Goal: Information Seeking & Learning: Understand process/instructions

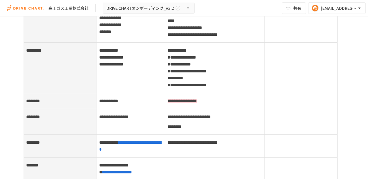
scroll to position [1899, 0]
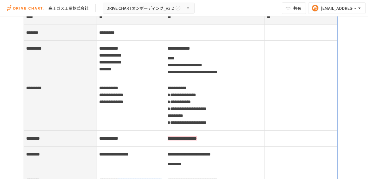
click at [168, 46] on span "**********" at bounding box center [179, 48] width 22 height 4
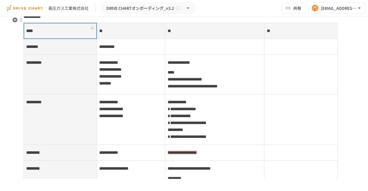
click at [167, 41] on td at bounding box center [214, 47] width 99 height 16
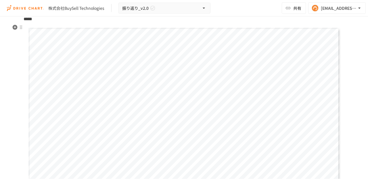
scroll to position [652, 0]
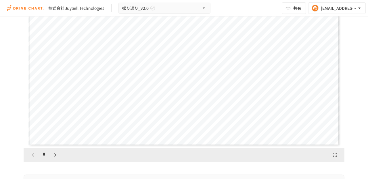
click at [52, 153] on icon "button" at bounding box center [55, 154] width 7 height 7
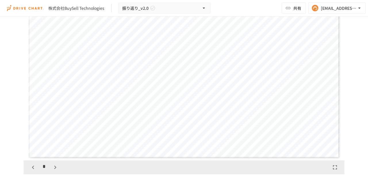
scroll to position [633, 0]
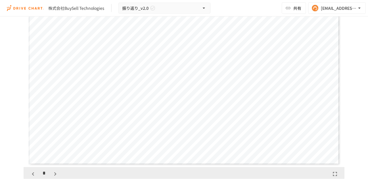
click at [56, 169] on div "*" at bounding box center [44, 174] width 32 height 10
click at [56, 173] on icon "button" at bounding box center [55, 173] width 7 height 7
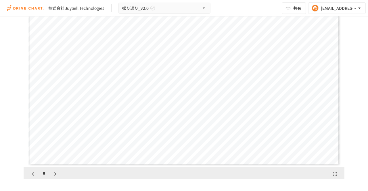
click at [56, 173] on icon "button" at bounding box center [55, 173] width 7 height 7
click at [56, 173] on icon "button" at bounding box center [58, 173] width 7 height 7
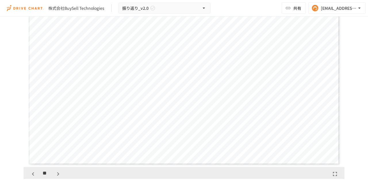
click at [56, 173] on icon "button" at bounding box center [58, 173] width 7 height 7
click at [55, 174] on icon "button" at bounding box center [58, 173] width 7 height 7
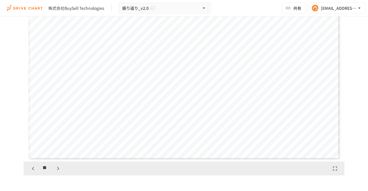
scroll to position [652, 0]
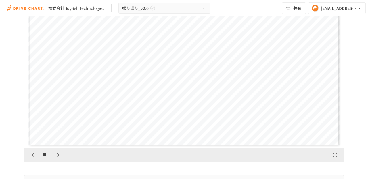
click at [58, 154] on icon "button" at bounding box center [58, 154] width 7 height 7
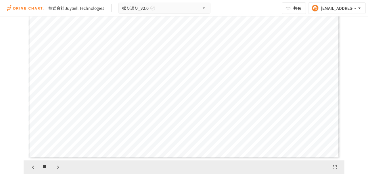
scroll to position [633, 0]
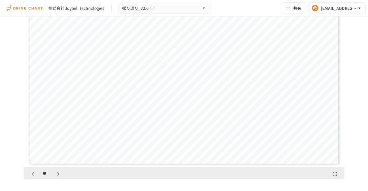
click at [59, 169] on button "button" at bounding box center [58, 174] width 10 height 10
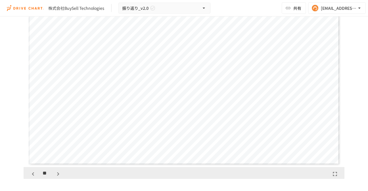
scroll to position [3777, 0]
click at [59, 169] on button "button" at bounding box center [58, 174] width 10 height 10
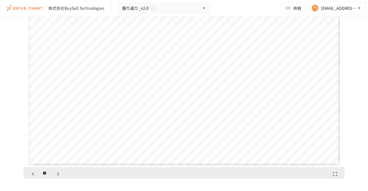
click at [59, 173] on icon "button" at bounding box center [58, 173] width 7 height 7
click at [32, 170] on icon "button" at bounding box center [33, 173] width 7 height 7
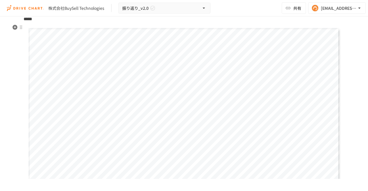
scroll to position [604, 0]
drag, startPoint x: 55, startPoint y: 165, endPoint x: 304, endPoint y: 165, distance: 248.7
click at [304, 165] on div "**********" at bounding box center [184, 106] width 312 height 175
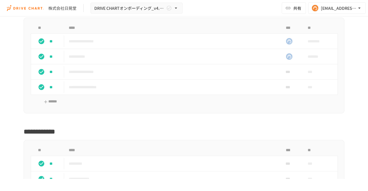
scroll to position [2820, 0]
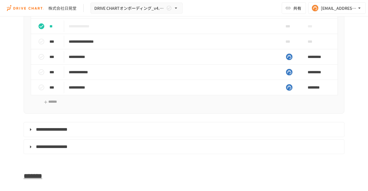
scroll to position [2801, 0]
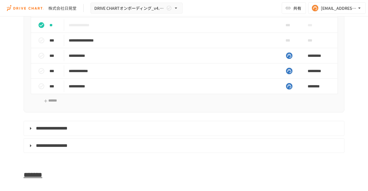
click at [359, 87] on div "**********" at bounding box center [184, 97] width 368 height 162
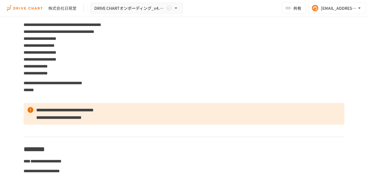
scroll to position [0, 0]
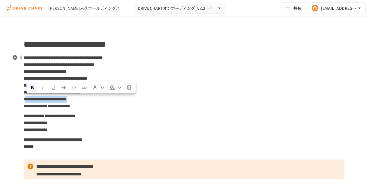
drag, startPoint x: 133, startPoint y: 99, endPoint x: 26, endPoint y: 97, distance: 106.5
click at [26, 97] on p "**********" at bounding box center [184, 82] width 321 height 56
click at [141, 106] on p "**********" at bounding box center [184, 82] width 321 height 56
drag, startPoint x: 130, startPoint y: 98, endPoint x: 4, endPoint y: 100, distance: 126.4
click at [4, 100] on div "**********" at bounding box center [184, 97] width 368 height 162
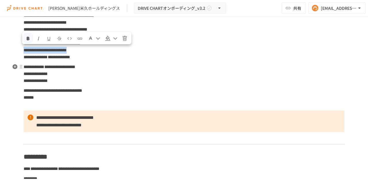
scroll to position [19, 0]
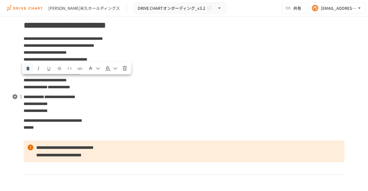
click at [185, 97] on p "**********" at bounding box center [184, 103] width 321 height 21
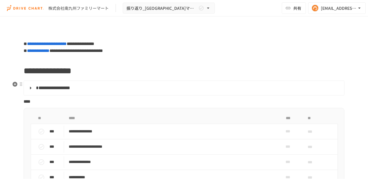
click at [48, 87] on span "**********" at bounding box center [53, 87] width 34 height 4
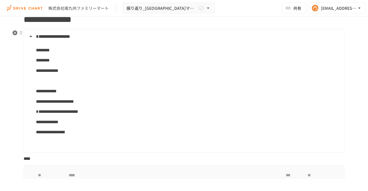
scroll to position [38, 0]
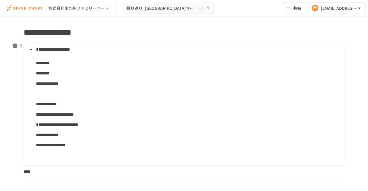
click at [33, 48] on summary "**********" at bounding box center [183, 49] width 313 height 7
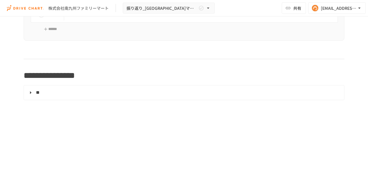
scroll to position [173, 0]
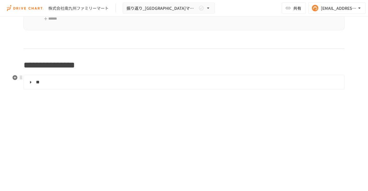
click at [47, 81] on summary "**" at bounding box center [183, 81] width 313 height 7
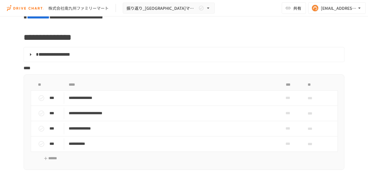
scroll to position [19, 0]
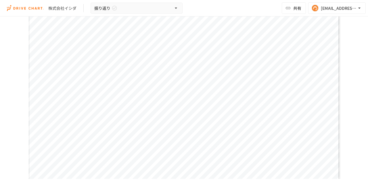
scroll to position [479, 0]
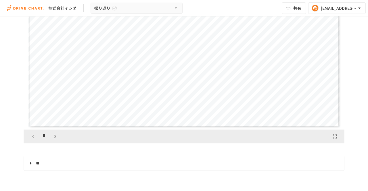
click at [54, 136] on icon "button" at bounding box center [55, 136] width 7 height 7
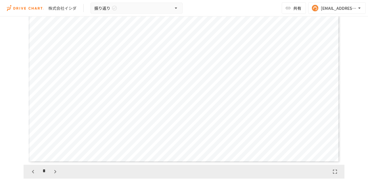
scroll to position [441, 0]
click at [52, 174] on icon "button" at bounding box center [55, 174] width 7 height 7
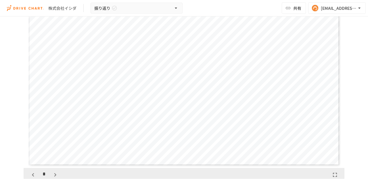
scroll to position [899, 0]
click at [52, 174] on icon "button" at bounding box center [55, 174] width 7 height 7
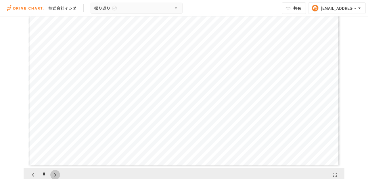
click at [52, 174] on icon "button" at bounding box center [55, 174] width 7 height 7
click at [53, 174] on button "button" at bounding box center [58, 175] width 10 height 10
click at [33, 173] on icon "button" at bounding box center [33, 174] width 7 height 7
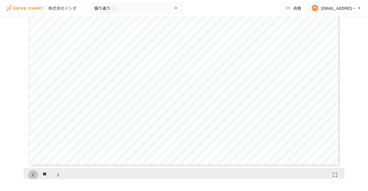
click at [33, 173] on icon "button" at bounding box center [33, 174] width 7 height 7
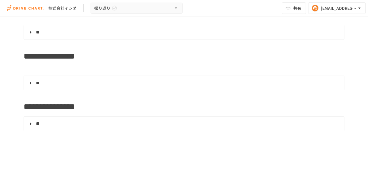
scroll to position [614, 0]
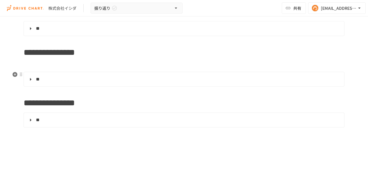
click at [66, 78] on summary "**" at bounding box center [183, 78] width 313 height 7
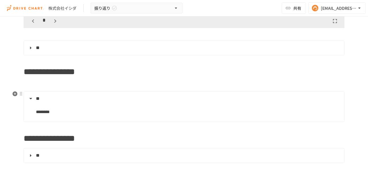
click at [33, 97] on summary "**" at bounding box center [183, 98] width 313 height 7
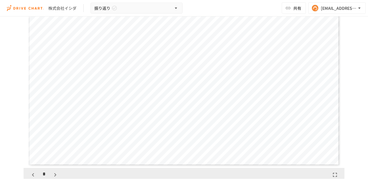
scroll to position [403, 0]
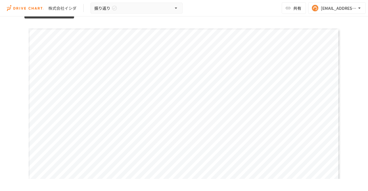
click at [360, 82] on div "**********" at bounding box center [184, 97] width 368 height 162
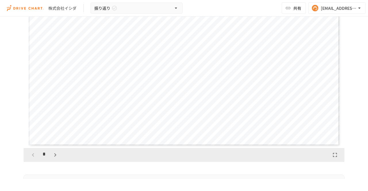
scroll to position [134, 0]
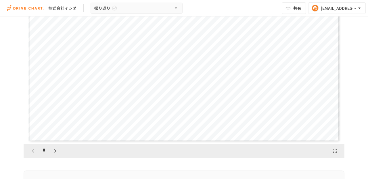
click at [52, 152] on icon "button" at bounding box center [55, 150] width 7 height 7
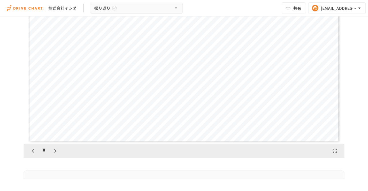
click at [52, 152] on icon "button" at bounding box center [55, 150] width 7 height 7
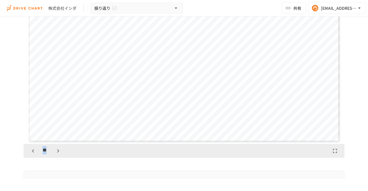
click at [50, 152] on div "**" at bounding box center [45, 151] width 35 height 10
click at [56, 150] on icon "button" at bounding box center [58, 150] width 7 height 7
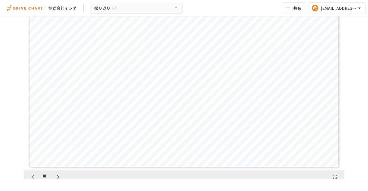
scroll to position [115, 0]
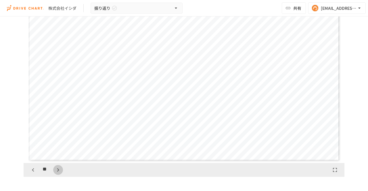
click at [60, 167] on icon "button" at bounding box center [58, 169] width 7 height 7
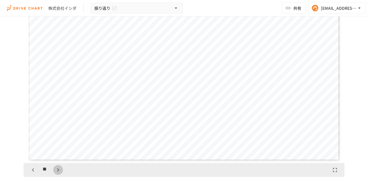
click at [60, 167] on icon "button" at bounding box center [58, 169] width 7 height 7
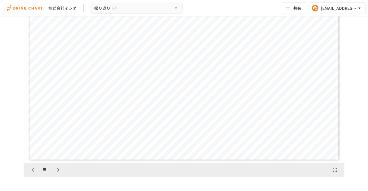
scroll to position [3597, 0]
click at [33, 166] on icon "button" at bounding box center [33, 169] width 7 height 7
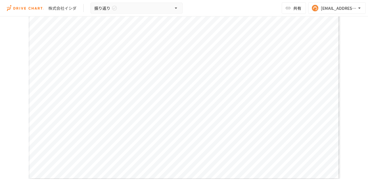
scroll to position [115, 0]
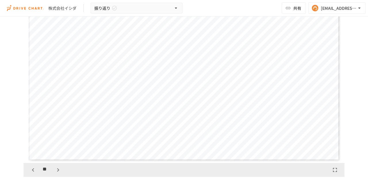
click at [59, 166] on icon "button" at bounding box center [58, 169] width 7 height 7
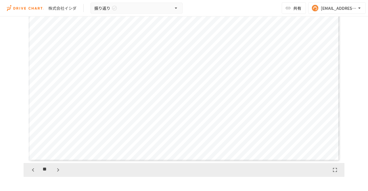
scroll to position [4137, 0]
click at [28, 170] on button "button" at bounding box center [33, 170] width 10 height 10
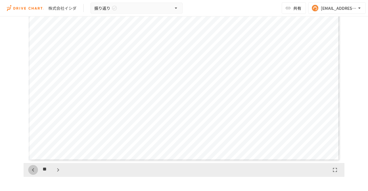
click at [28, 170] on button "button" at bounding box center [33, 170] width 10 height 10
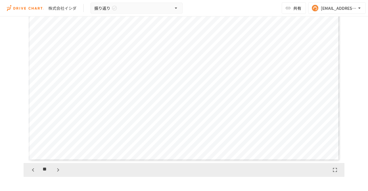
click at [28, 170] on button "button" at bounding box center [33, 170] width 10 height 10
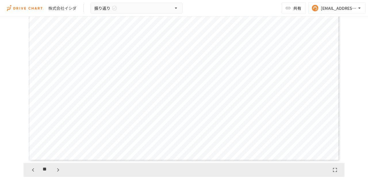
click at [28, 170] on button "button" at bounding box center [33, 170] width 10 height 10
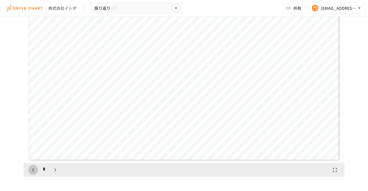
click at [28, 170] on button "button" at bounding box center [33, 170] width 10 height 10
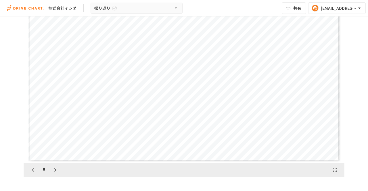
scroll to position [0, 0]
click at [52, 171] on icon "button" at bounding box center [55, 169] width 7 height 7
click at [50, 171] on button "button" at bounding box center [55, 170] width 10 height 10
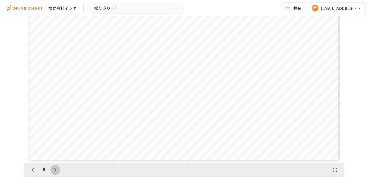
click at [50, 171] on button "button" at bounding box center [55, 170] width 10 height 10
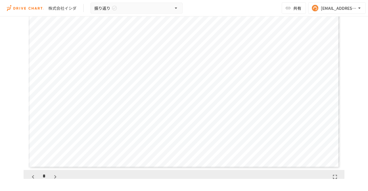
scroll to position [115, 0]
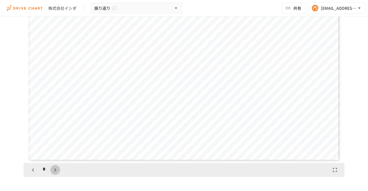
click at [54, 169] on icon "button" at bounding box center [55, 169] width 2 height 3
click at [55, 169] on icon "button" at bounding box center [58, 169] width 7 height 7
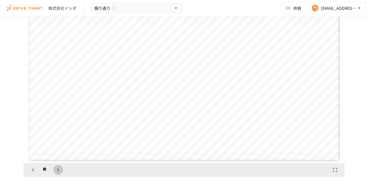
scroll to position [1798, 0]
click at [55, 169] on icon "button" at bounding box center [58, 169] width 7 height 7
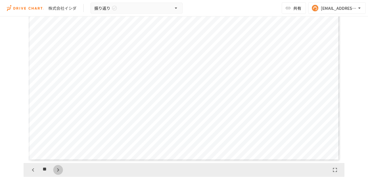
scroll to position [2338, 0]
click at [55, 169] on icon "button" at bounding box center [58, 169] width 7 height 7
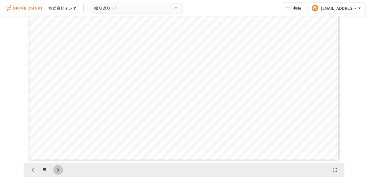
click at [55, 169] on icon "button" at bounding box center [58, 169] width 7 height 7
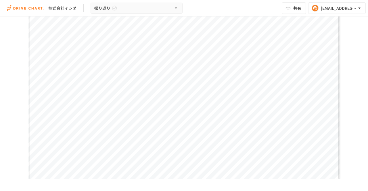
scroll to position [153, 0]
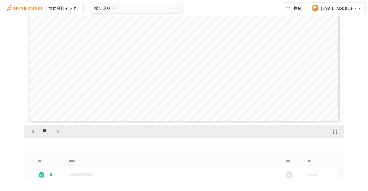
click at [59, 132] on icon "button" at bounding box center [58, 131] width 7 height 7
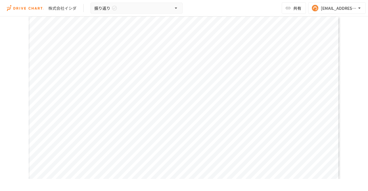
scroll to position [422, 0]
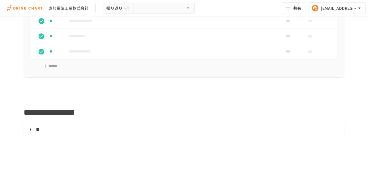
scroll to position [364, 0]
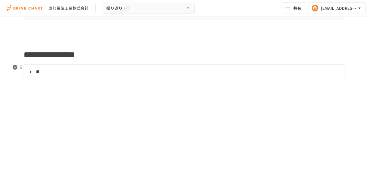
click at [37, 75] on details "** ********" at bounding box center [184, 71] width 321 height 15
click at [33, 68] on summary "**" at bounding box center [183, 71] width 313 height 7
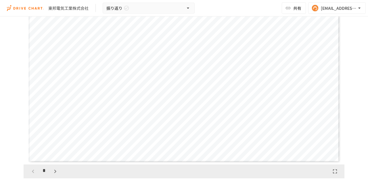
scroll to position [115, 0]
click at [52, 170] on icon "button" at bounding box center [55, 169] width 7 height 7
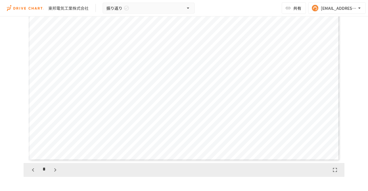
click at [52, 170] on icon "button" at bounding box center [55, 169] width 7 height 7
click at [55, 172] on icon "button" at bounding box center [55, 169] width 7 height 7
click at [52, 169] on icon "button" at bounding box center [55, 169] width 7 height 7
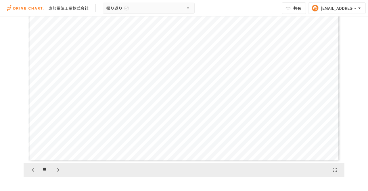
click at [51, 172] on div "**" at bounding box center [45, 170] width 35 height 10
click at [58, 167] on icon "button" at bounding box center [58, 169] width 7 height 7
click at [60, 172] on icon "button" at bounding box center [58, 169] width 7 height 7
click at [55, 169] on icon "button" at bounding box center [58, 169] width 7 height 7
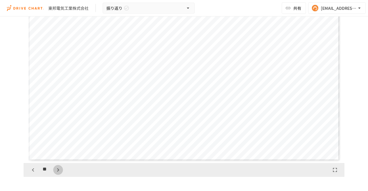
click at [57, 172] on icon "button" at bounding box center [58, 169] width 7 height 7
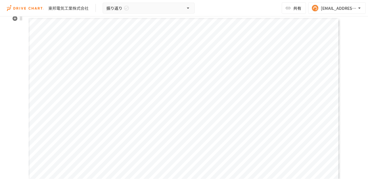
scroll to position [77, 0]
click at [103, 46] on span "**********" at bounding box center [152, 46] width 197 height 7
click at [73, 52] on span "**********" at bounding box center [123, 54] width 138 height 7
click at [126, 55] on span "**********" at bounding box center [123, 54] width 138 height 7
drag, startPoint x: 49, startPoint y: 9, endPoint x: 87, endPoint y: 12, distance: 38.4
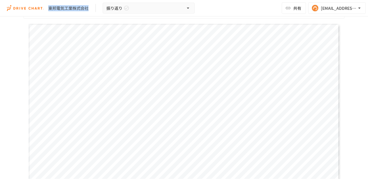
click at [87, 12] on div "東邦電気工業株式会社 振り返り" at bounding box center [101, 8] width 188 height 11
copy div "東邦電気工業株式会社"
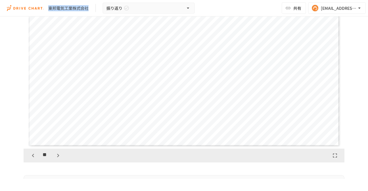
scroll to position [134, 0]
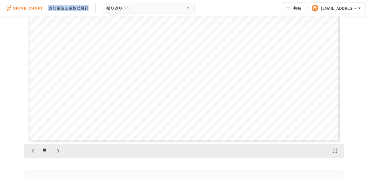
click at [55, 149] on icon "button" at bounding box center [58, 150] width 7 height 7
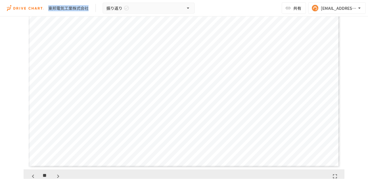
scroll to position [115, 0]
click at [57, 167] on icon "button" at bounding box center [58, 169] width 7 height 7
click at [35, 168] on icon "button" at bounding box center [33, 169] width 7 height 7
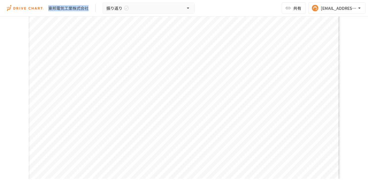
scroll to position [134, 0]
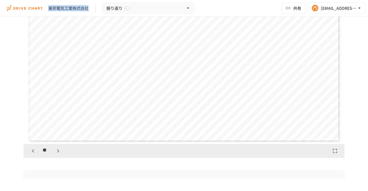
click at [57, 149] on icon "button" at bounding box center [58, 150] width 2 height 3
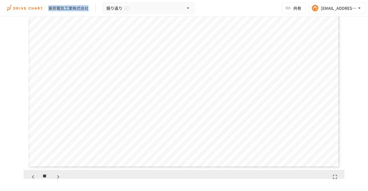
scroll to position [115, 0]
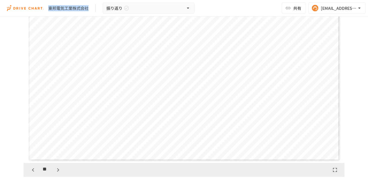
click at [57, 169] on icon "button" at bounding box center [58, 169] width 7 height 7
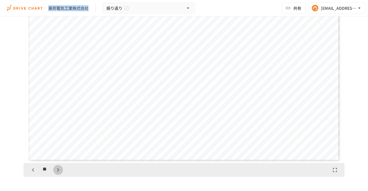
scroll to position [4137, 0]
click at [60, 170] on icon "button" at bounding box center [58, 169] width 7 height 7
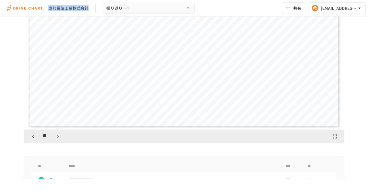
scroll to position [153, 0]
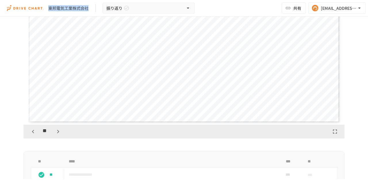
click at [55, 131] on icon "button" at bounding box center [58, 131] width 7 height 7
click at [31, 130] on icon "button" at bounding box center [33, 131] width 7 height 7
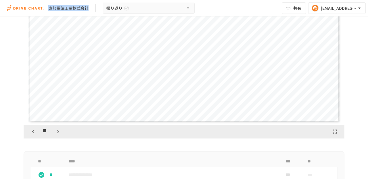
click at [31, 130] on icon "button" at bounding box center [33, 131] width 7 height 7
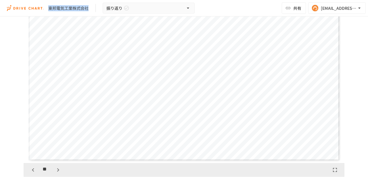
click at [32, 169] on icon "button" at bounding box center [33, 169] width 7 height 7
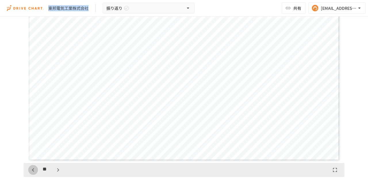
click at [32, 169] on icon "button" at bounding box center [33, 169] width 7 height 7
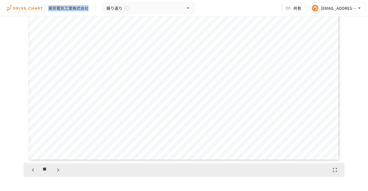
click at [32, 169] on icon "button" at bounding box center [33, 169] width 7 height 7
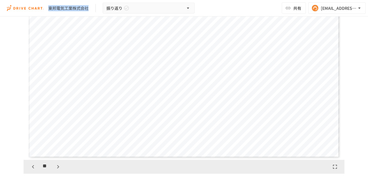
scroll to position [0, 0]
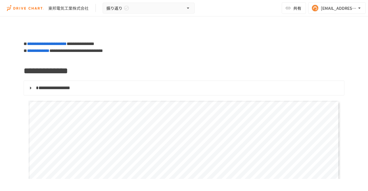
drag, startPoint x: 47, startPoint y: 11, endPoint x: 88, endPoint y: 10, distance: 41.2
click at [88, 10] on div "東邦電気工業株式会社 振り返り" at bounding box center [101, 8] width 188 height 11
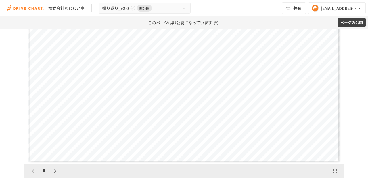
scroll to position [633, 0]
click at [54, 175] on icon "button" at bounding box center [55, 171] width 7 height 7
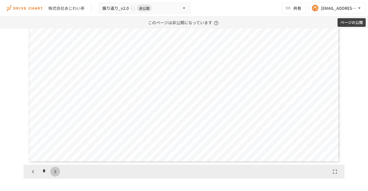
scroll to position [539, 0]
click at [54, 175] on icon "button" at bounding box center [55, 171] width 7 height 7
click at [30, 175] on icon "button" at bounding box center [33, 171] width 7 height 7
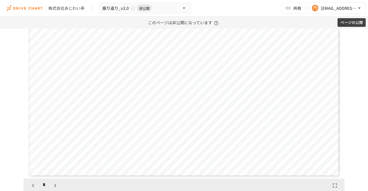
scroll to position [633, 0]
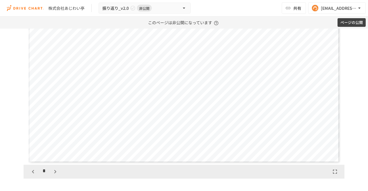
click at [57, 176] on button "button" at bounding box center [55, 171] width 10 height 10
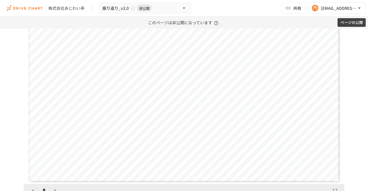
scroll to position [633, 0]
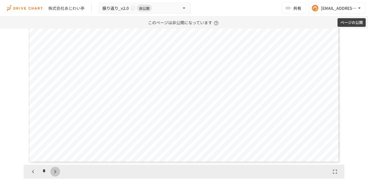
click at [52, 175] on icon "button" at bounding box center [55, 171] width 7 height 7
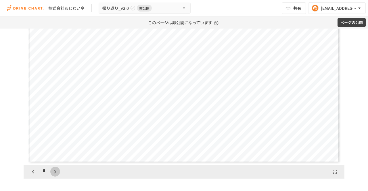
scroll to position [1619, 0]
click at [60, 175] on icon "button" at bounding box center [58, 171] width 7 height 7
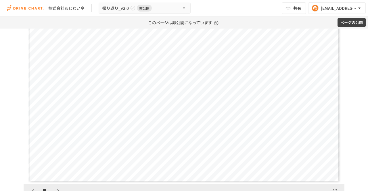
scroll to position [652, 0]
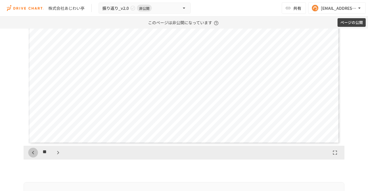
click at [33, 156] on icon "button" at bounding box center [33, 152] width 7 height 7
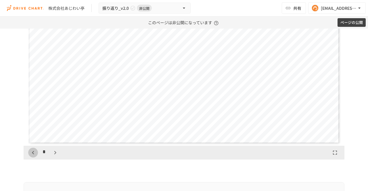
scroll to position [1079, 0]
click at [33, 156] on icon "button" at bounding box center [33, 152] width 7 height 7
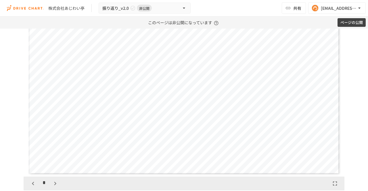
scroll to position [633, 0]
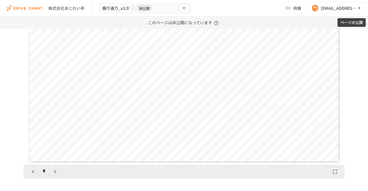
drag, startPoint x: 303, startPoint y: 92, endPoint x: 316, endPoint y: 94, distance: 13.6
click at [317, 94] on div "**********" at bounding box center [184, 74] width 312 height 175
click at [276, 120] on div "**********" at bounding box center [184, 74] width 312 height 175
click at [52, 175] on icon "button" at bounding box center [55, 171] width 7 height 7
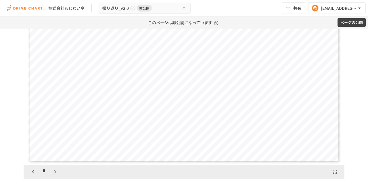
click at [52, 175] on icon "button" at bounding box center [55, 171] width 7 height 7
click at [53, 176] on button "button" at bounding box center [58, 171] width 10 height 10
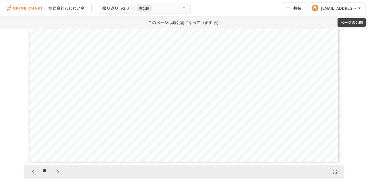
click at [31, 175] on icon "button" at bounding box center [33, 171] width 7 height 7
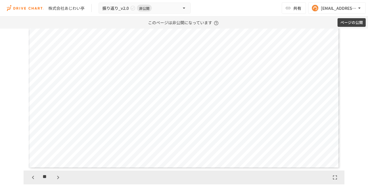
scroll to position [633, 0]
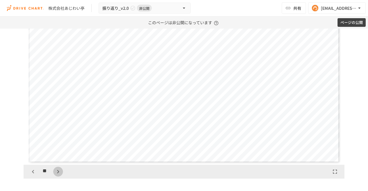
click at [57, 173] on icon "button" at bounding box center [58, 171] width 2 height 3
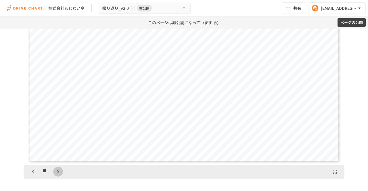
scroll to position [2158, 0]
click at [57, 173] on icon "button" at bounding box center [58, 171] width 2 height 3
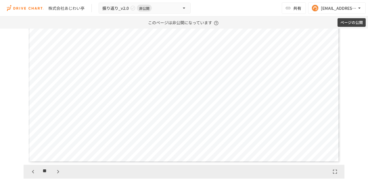
click at [57, 173] on icon "button" at bounding box center [58, 171] width 2 height 3
click at [59, 175] on icon "button" at bounding box center [58, 171] width 7 height 7
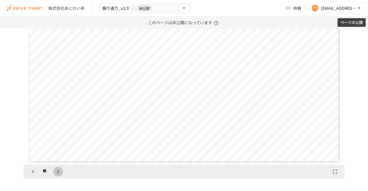
click at [59, 175] on icon "button" at bounding box center [58, 171] width 7 height 7
click at [55, 175] on icon "button" at bounding box center [58, 171] width 7 height 7
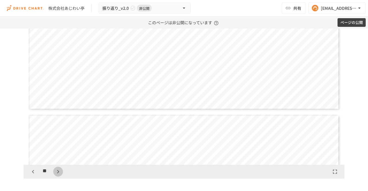
click at [55, 175] on icon "button" at bounding box center [58, 171] width 7 height 7
click at [32, 175] on icon "button" at bounding box center [33, 171] width 7 height 7
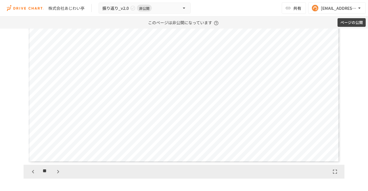
click at [32, 175] on icon "button" at bounding box center [33, 171] width 7 height 7
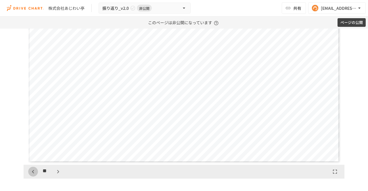
click at [32, 175] on icon "button" at bounding box center [33, 171] width 7 height 7
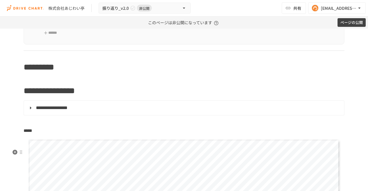
scroll to position [479, 0]
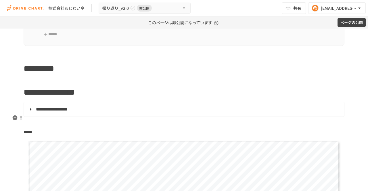
click at [31, 113] on summary "**********" at bounding box center [183, 108] width 313 height 7
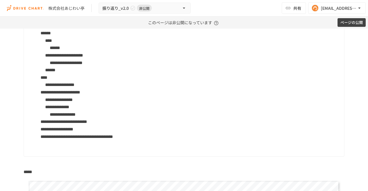
scroll to position [603, 0]
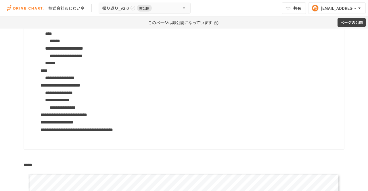
click at [128, 111] on li "**********" at bounding box center [195, 107] width 290 height 7
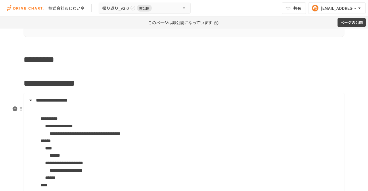
scroll to position [526, 0]
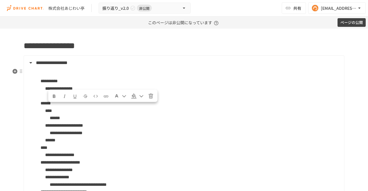
drag, startPoint x: 50, startPoint y: 107, endPoint x: 65, endPoint y: 107, distance: 15.3
click at [65, 98] on span "**********" at bounding box center [85, 96] width 71 height 4
click at [173, 107] on li "******" at bounding box center [190, 102] width 299 height 7
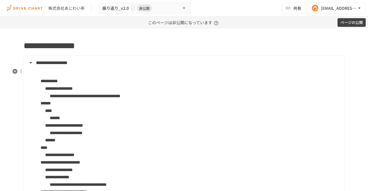
click at [255, 100] on li "**********" at bounding box center [195, 95] width 290 height 7
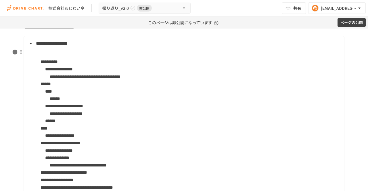
click at [122, 95] on li "****" at bounding box center [192, 90] width 295 height 7
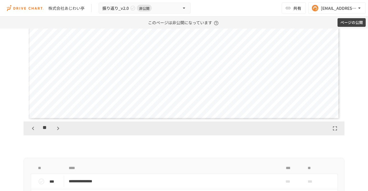
scroll to position [833, 0]
click at [60, 131] on icon "button" at bounding box center [58, 127] width 7 height 7
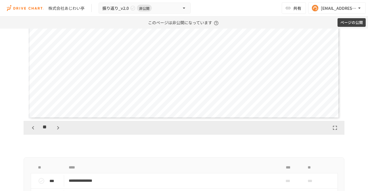
click at [60, 131] on icon "button" at bounding box center [58, 127] width 7 height 7
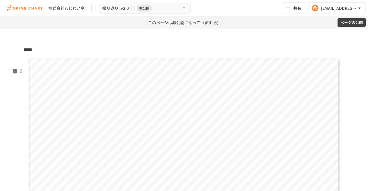
scroll to position [833, 0]
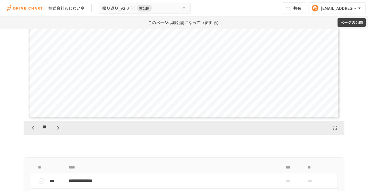
click at [34, 131] on icon "button" at bounding box center [33, 127] width 7 height 7
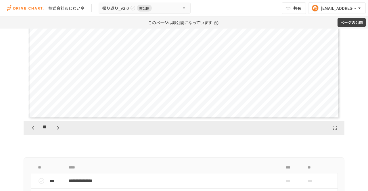
click at [34, 131] on icon "button" at bounding box center [33, 127] width 7 height 7
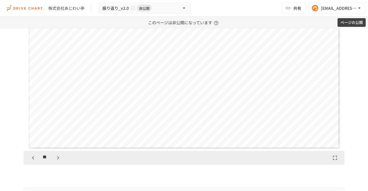
scroll to position [794, 0]
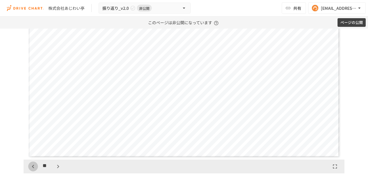
click at [36, 171] on button "button" at bounding box center [33, 166] width 10 height 10
click at [34, 170] on icon "button" at bounding box center [33, 166] width 7 height 7
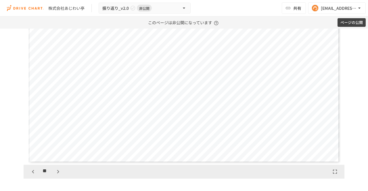
scroll to position [794, 0]
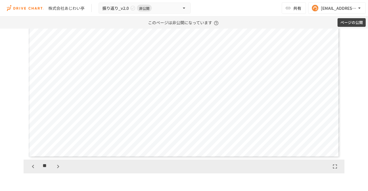
click at [58, 170] on icon "button" at bounding box center [58, 166] width 7 height 7
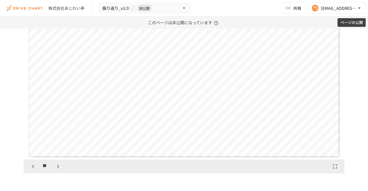
scroll to position [798, 0]
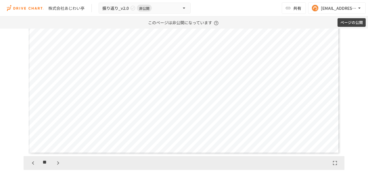
click at [167, 130] on div "**********" at bounding box center [184, 65] width 312 height 175
drag, startPoint x: 167, startPoint y: 130, endPoint x: 179, endPoint y: 134, distance: 12.8
click at [179, 134] on div "**********" at bounding box center [184, 65] width 312 height 175
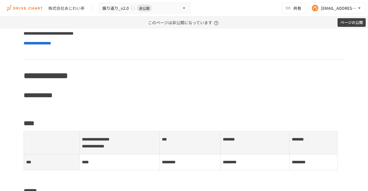
scroll to position [0, 0]
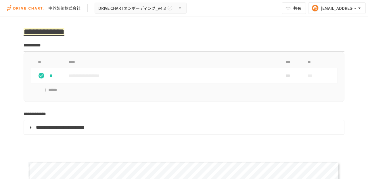
scroll to position [518, 0]
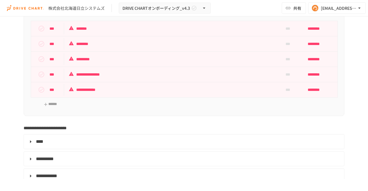
scroll to position [1592, 0]
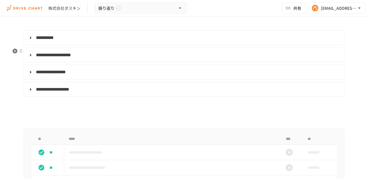
click at [71, 54] on span "**********" at bounding box center [53, 55] width 35 height 4
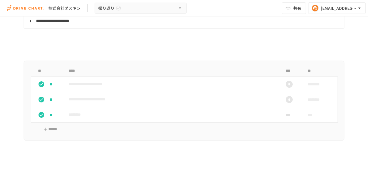
scroll to position [211, 0]
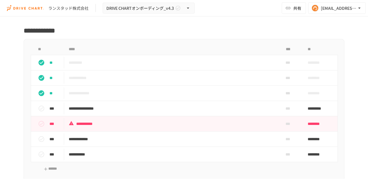
scroll to position [2609, 0]
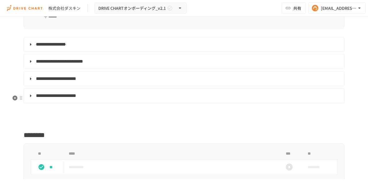
scroll to position [2563, 0]
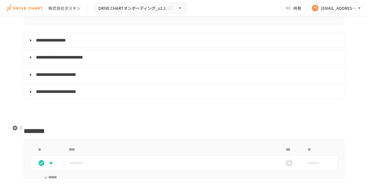
click at [49, 99] on details "**********" at bounding box center [184, 91] width 321 height 15
click at [54, 94] on span "**********" at bounding box center [56, 91] width 40 height 4
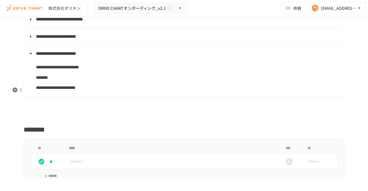
scroll to position [2601, 0]
